Goal: Task Accomplishment & Management: Manage account settings

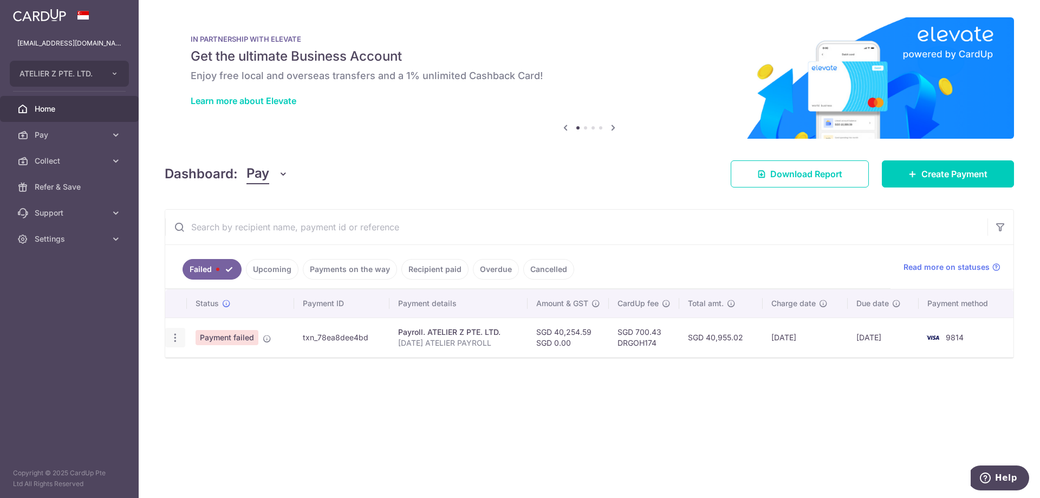
click at [176, 338] on icon "button" at bounding box center [175, 337] width 11 height 11
click at [206, 367] on span "Update payment" at bounding box center [233, 367] width 74 height 13
radio input "true"
type input "40,254.59"
type input "[DATE] ATELIER PAYROLL"
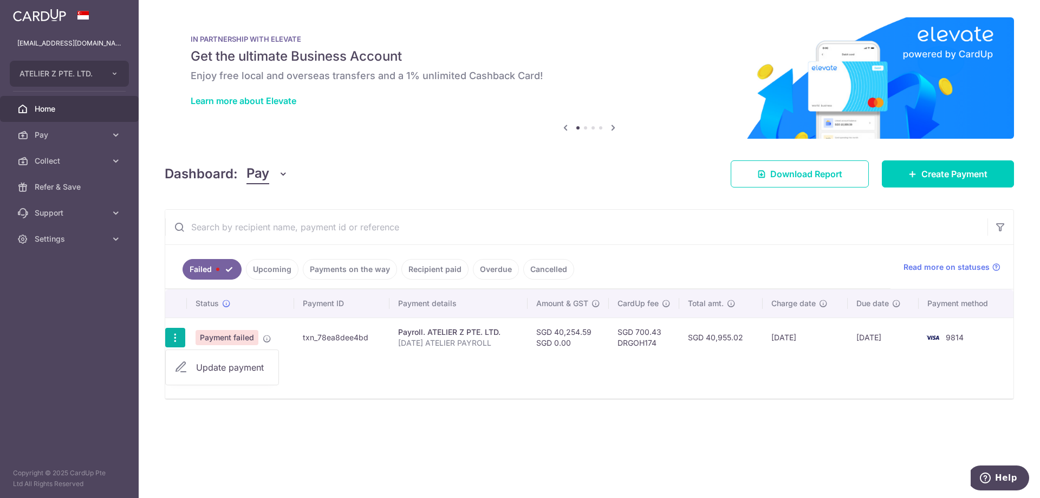
type input "[DATE] ATZ PAYRO"
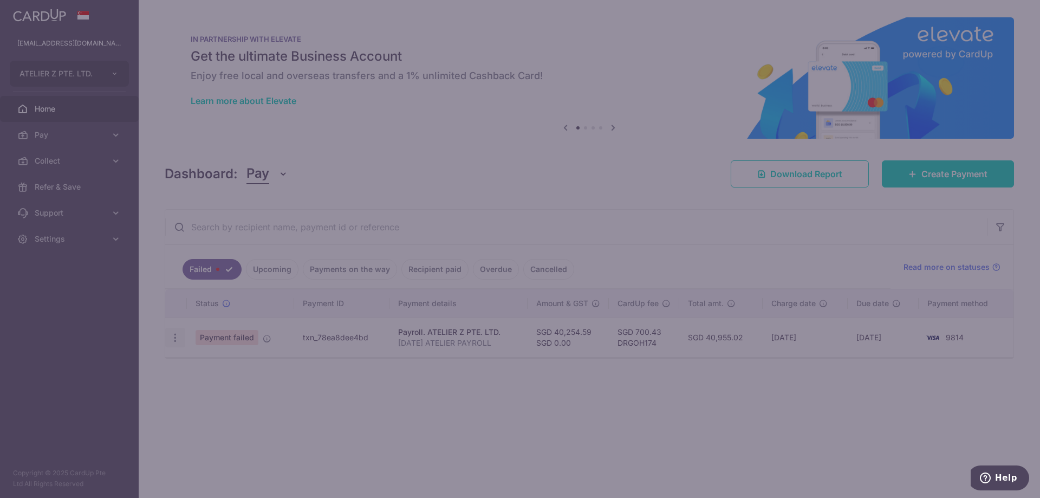
type input "DRGOH174"
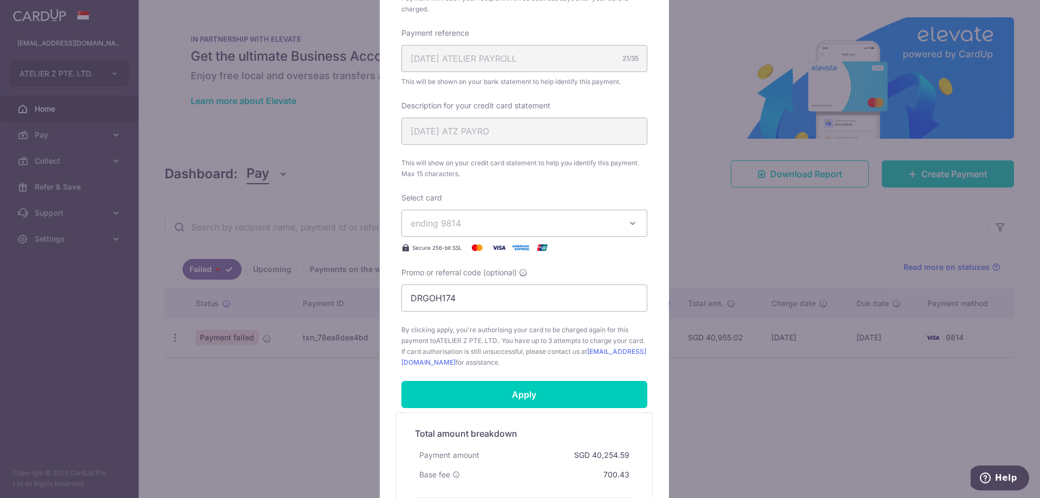
scroll to position [460, 0]
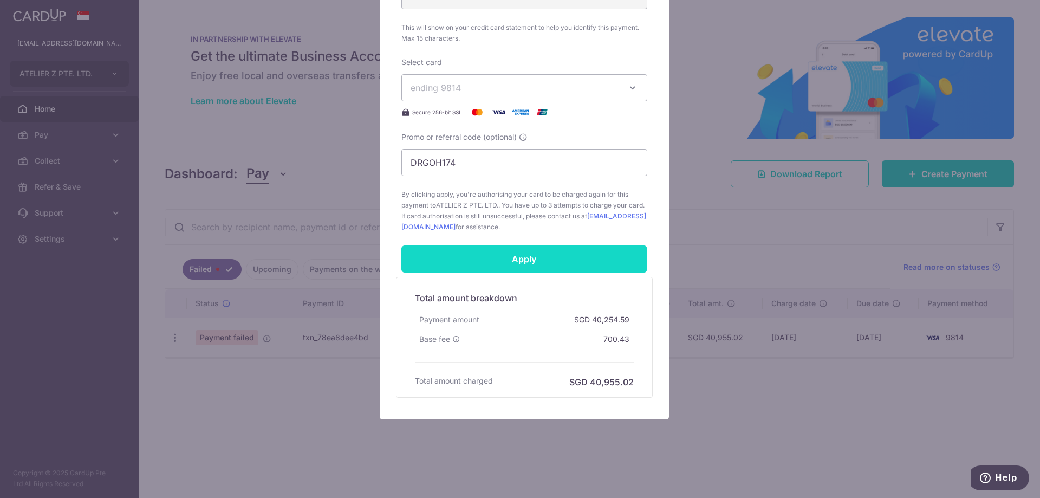
click at [493, 257] on input "Apply" at bounding box center [524, 258] width 246 height 27
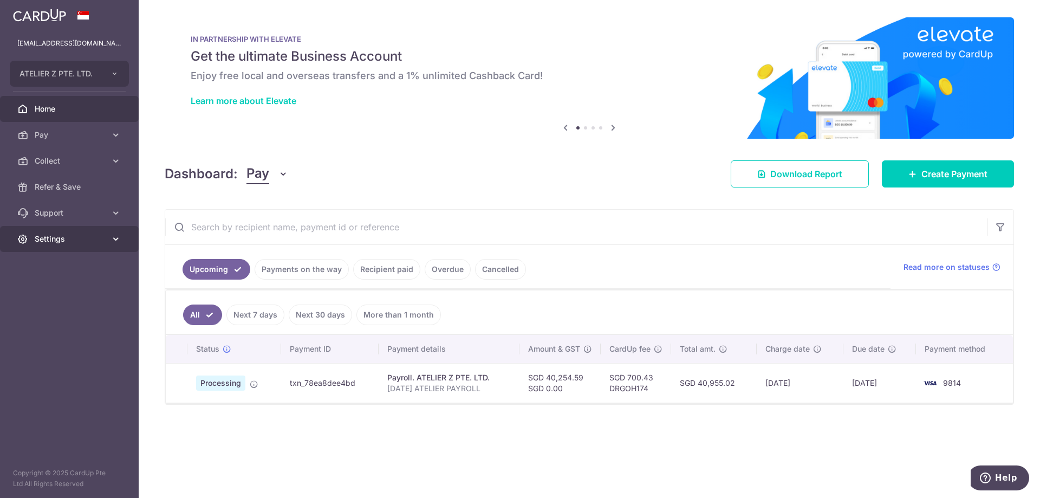
click at [75, 245] on link "Settings" at bounding box center [69, 239] width 139 height 26
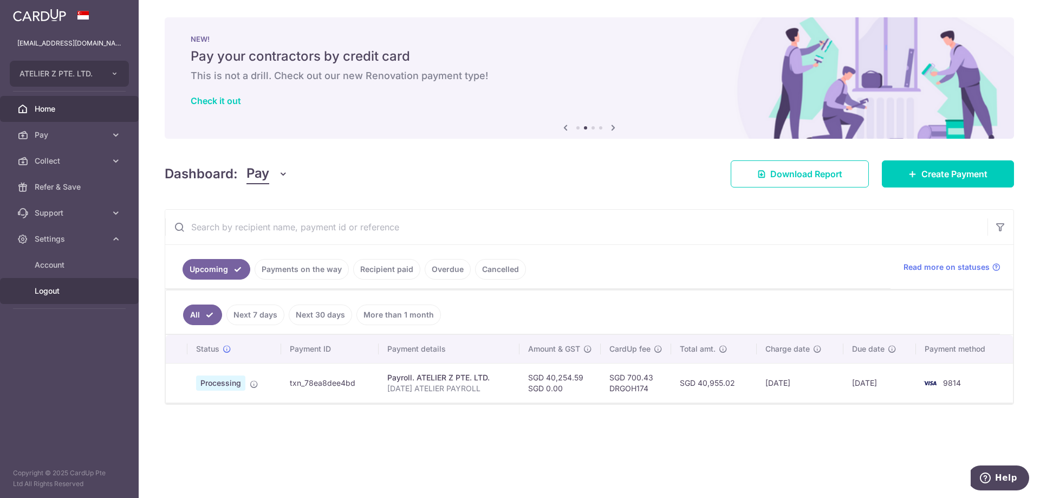
click at [60, 286] on span "Logout" at bounding box center [70, 290] width 71 height 11
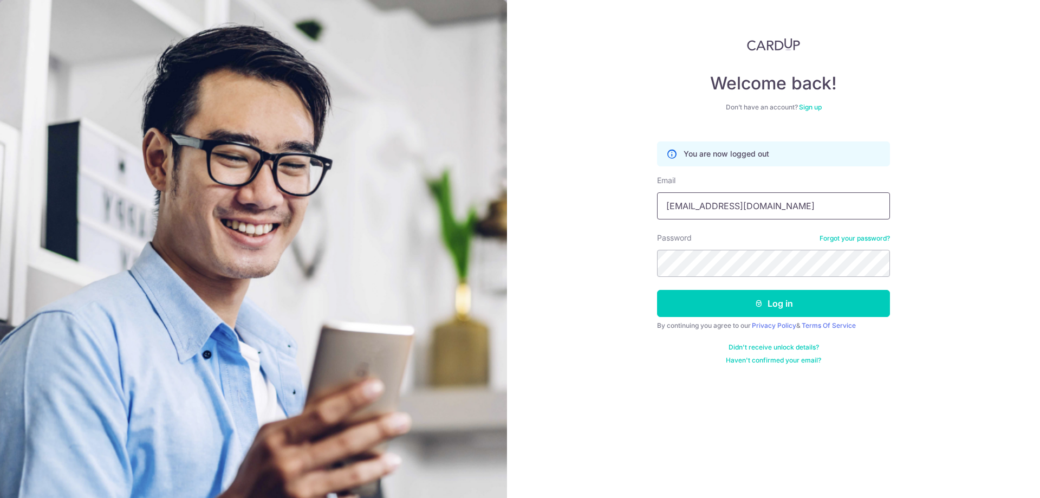
click at [726, 206] on input "[EMAIL_ADDRESS][DOMAIN_NAME]" at bounding box center [773, 205] width 233 height 27
type input "[EMAIL_ADDRESS][DOMAIN_NAME]"
click at [753, 301] on button "Log in" at bounding box center [773, 303] width 233 height 27
